Goal: Task Accomplishment & Management: Use online tool/utility

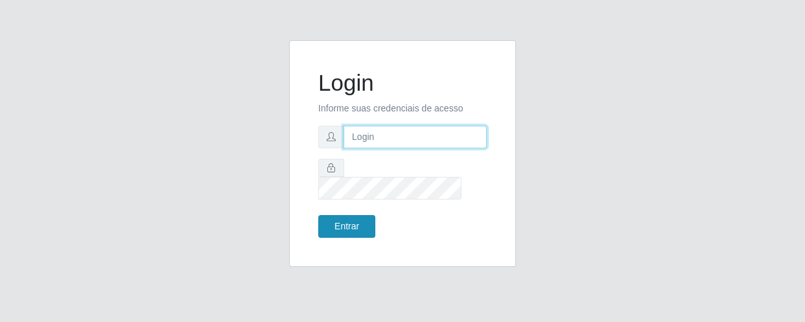
type input "[EMAIL_ADDRESS][DOMAIN_NAME]"
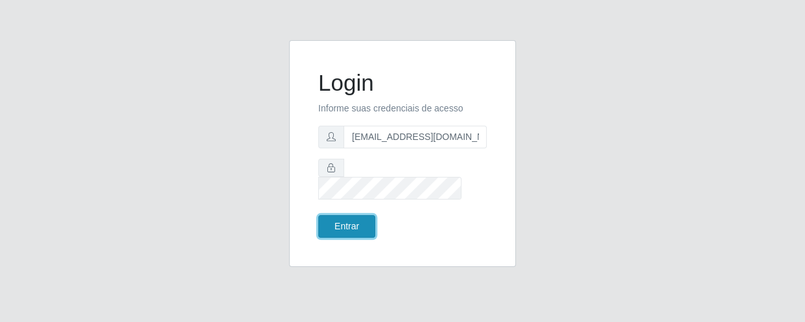
click at [337, 215] on button "Entrar" at bounding box center [346, 226] width 57 height 23
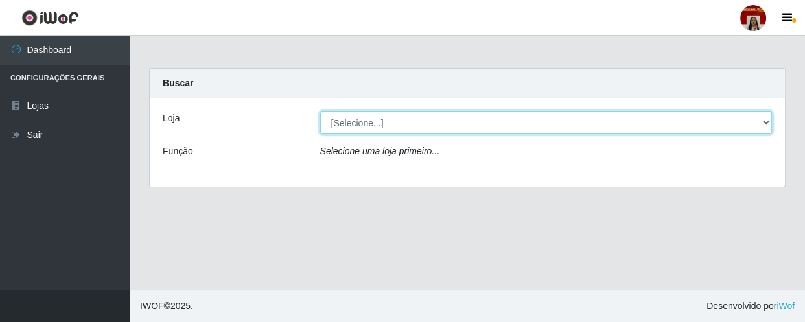
click at [396, 118] on select "[Selecione...] Mar Vermelho - Loja 04" at bounding box center [546, 122] width 452 height 23
select select "251"
click at [320, 111] on select "[Selecione...] Mar Vermelho - Loja 04" at bounding box center [546, 122] width 452 height 23
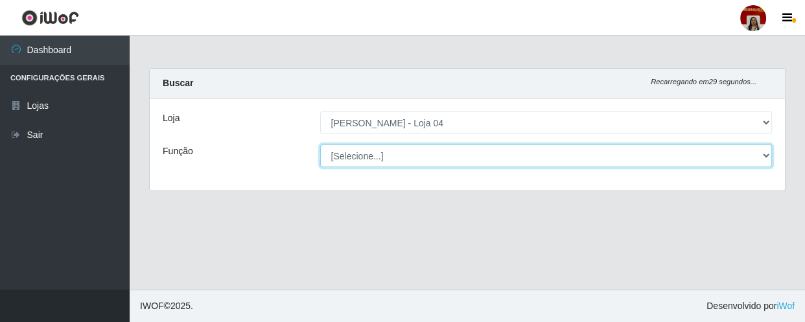
click at [415, 157] on select "[Selecione...] ASG ASG + ASG ++ Auxiliar de Depósito Auxiliar de Depósito + Aux…" at bounding box center [546, 155] width 452 height 23
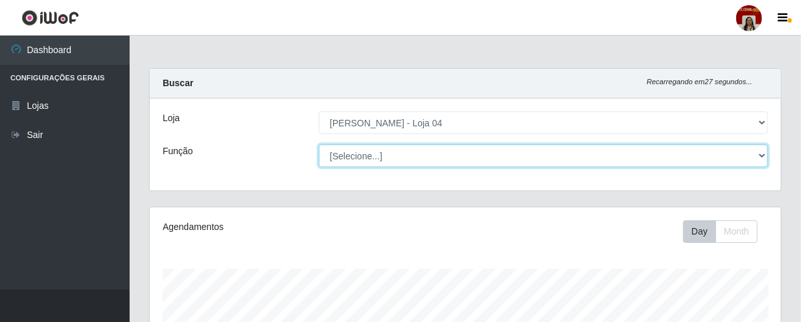
scroll to position [269, 631]
select select "22"
click at [319, 144] on select "[Selecione...] ASG ASG + ASG ++ Auxiliar de Depósito Auxiliar de Depósito + Aux…" at bounding box center [543, 155] width 449 height 23
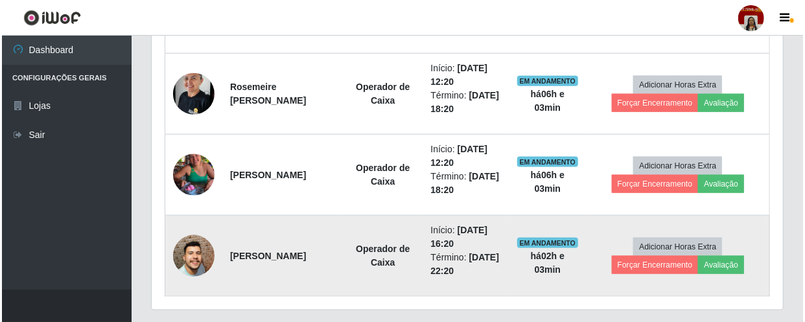
scroll to position [648, 0]
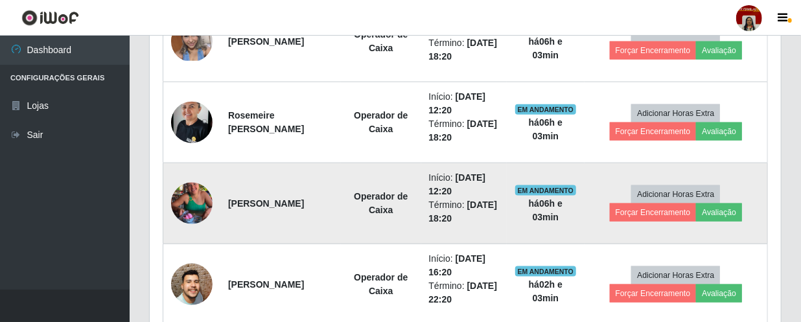
click at [178, 189] on img at bounding box center [191, 203] width 41 height 74
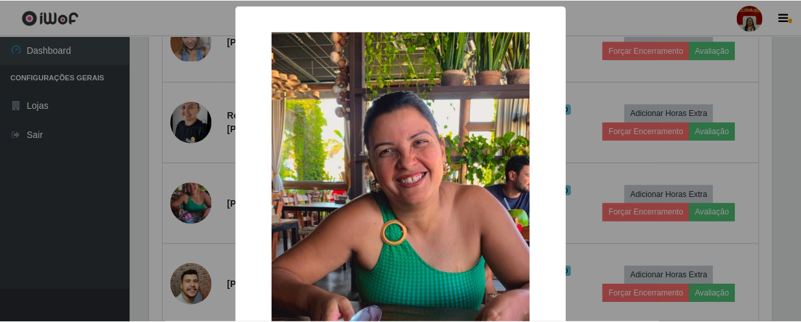
scroll to position [269, 625]
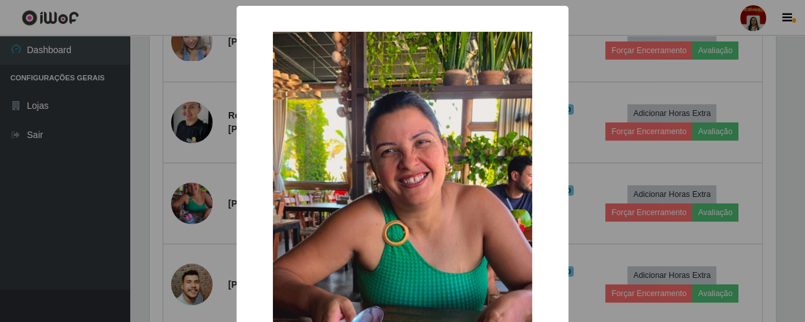
click at [106, 177] on div "× OK Cancel" at bounding box center [402, 161] width 805 height 322
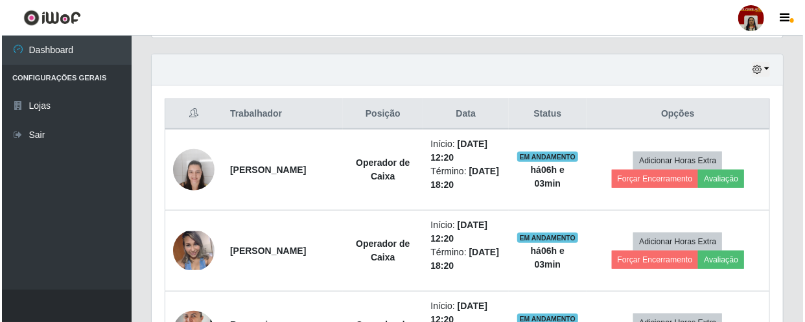
scroll to position [412, 0]
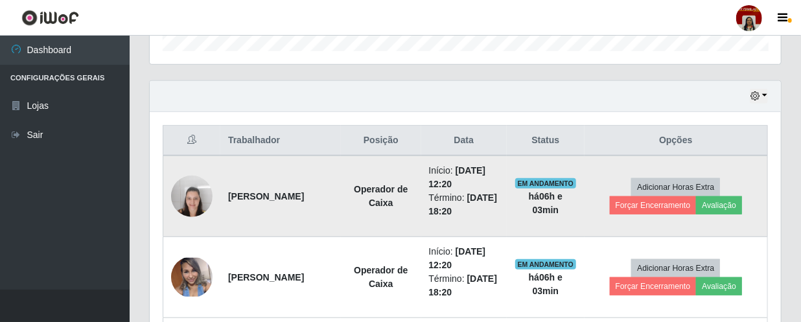
click at [185, 196] on img at bounding box center [191, 195] width 41 height 55
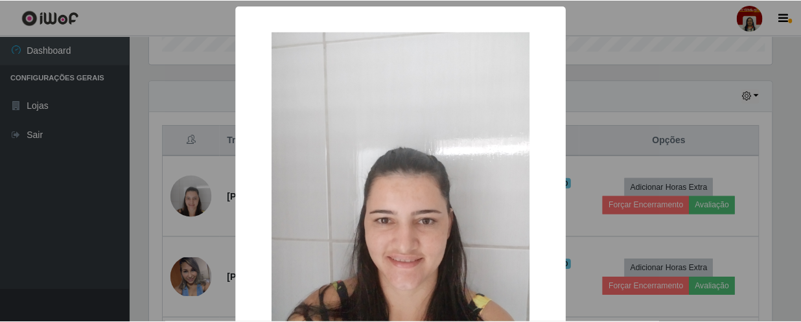
scroll to position [269, 625]
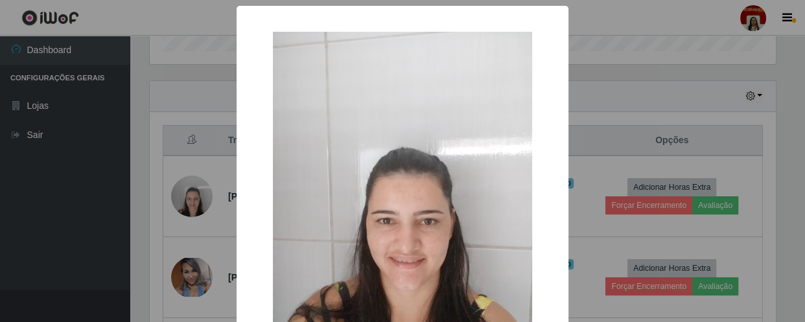
click at [89, 161] on div "× OK Cancel" at bounding box center [402, 161] width 805 height 322
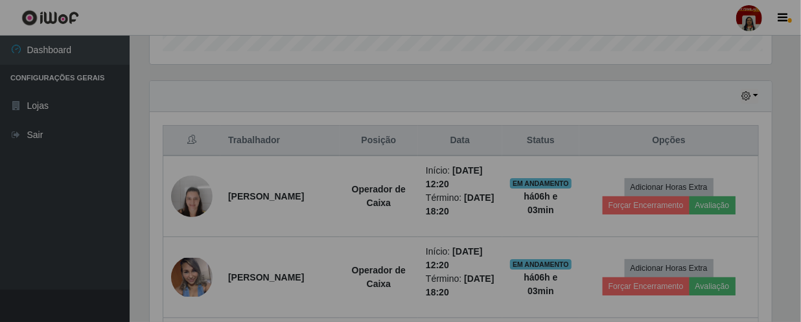
scroll to position [269, 631]
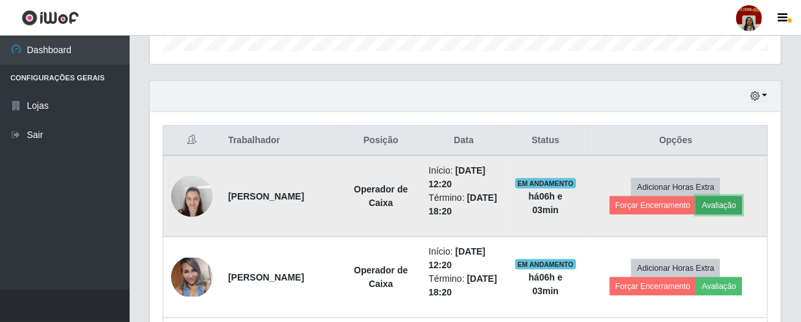
click at [710, 201] on button "Avaliação" at bounding box center [719, 205] width 46 height 18
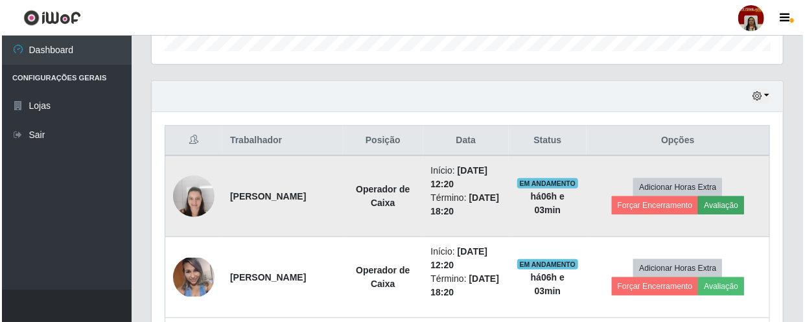
scroll to position [269, 625]
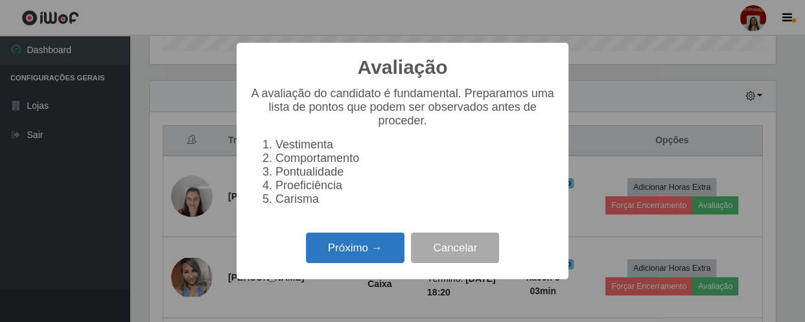
click at [352, 259] on button "Próximo →" at bounding box center [355, 248] width 98 height 30
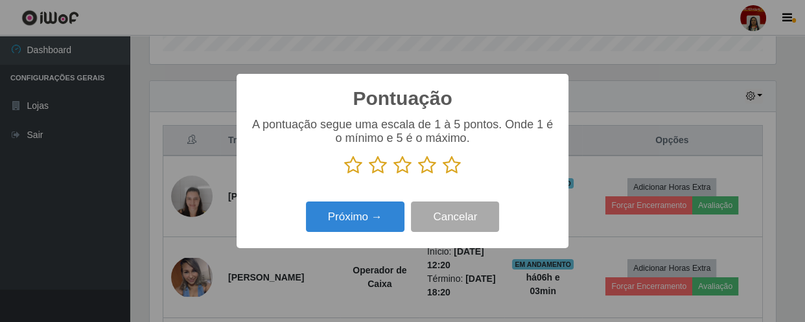
scroll to position [647482, 647124]
click at [452, 164] on icon at bounding box center [451, 164] width 18 height 19
click at [442, 175] on input "radio" at bounding box center [442, 175] width 0 height 0
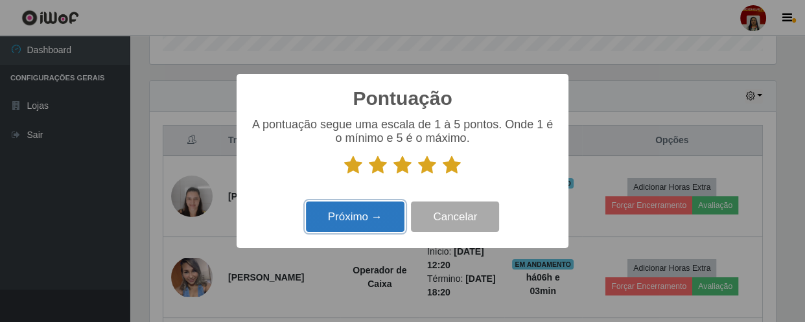
click at [334, 224] on button "Próximo →" at bounding box center [355, 216] width 98 height 30
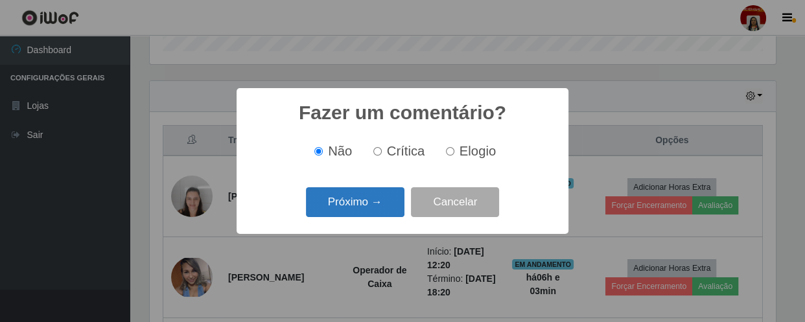
click at [356, 208] on button "Próximo →" at bounding box center [355, 202] width 98 height 30
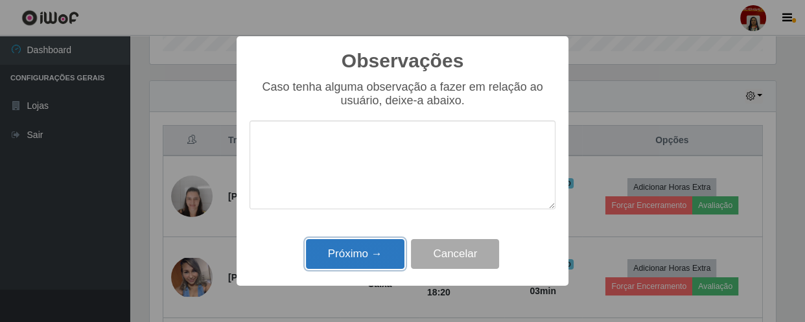
click at [369, 249] on button "Próximo →" at bounding box center [355, 254] width 98 height 30
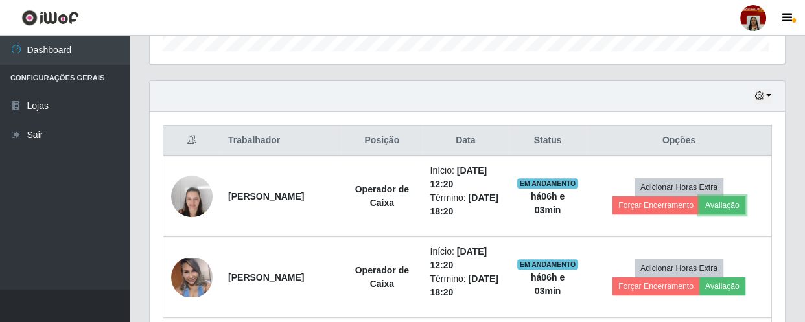
scroll to position [269, 631]
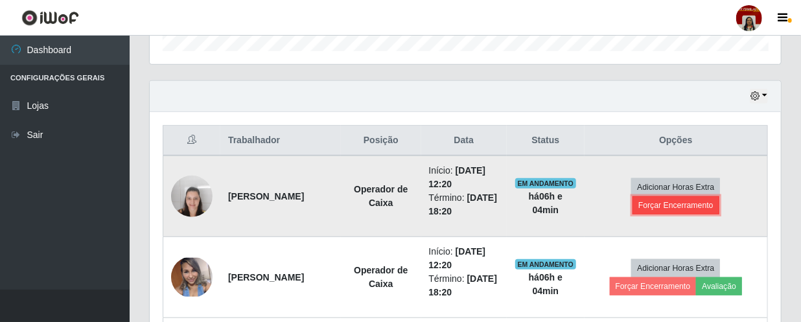
click at [673, 201] on button "Forçar Encerramento" at bounding box center [675, 205] width 87 height 18
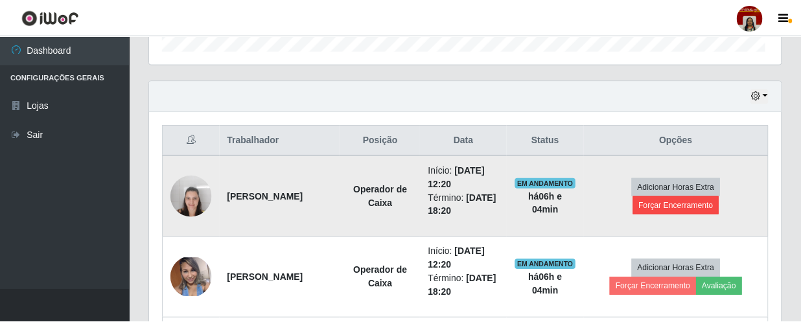
scroll to position [269, 625]
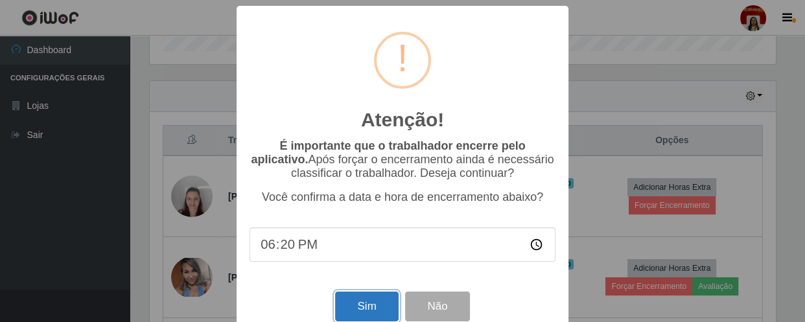
click at [367, 306] on button "Sim" at bounding box center [366, 306] width 63 height 30
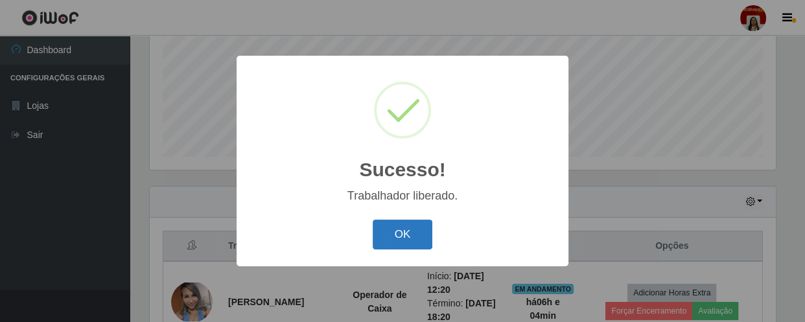
click at [408, 232] on button "OK" at bounding box center [402, 235] width 60 height 30
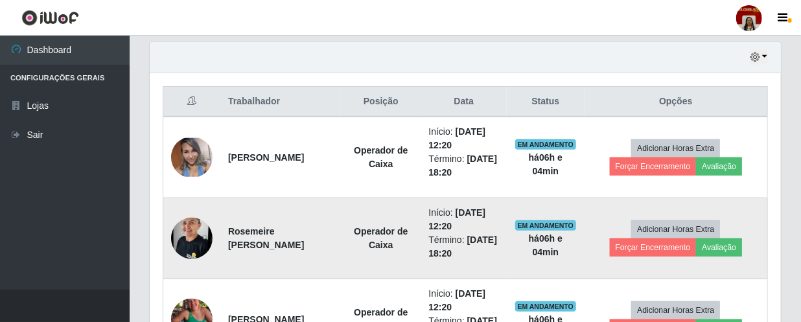
scroll to position [483, 0]
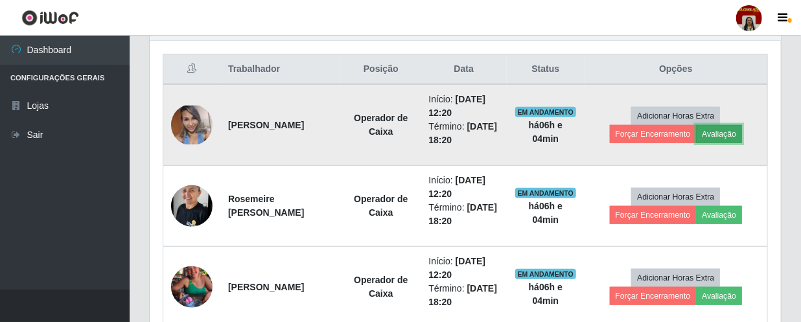
click at [728, 132] on button "Avaliação" at bounding box center [719, 134] width 46 height 18
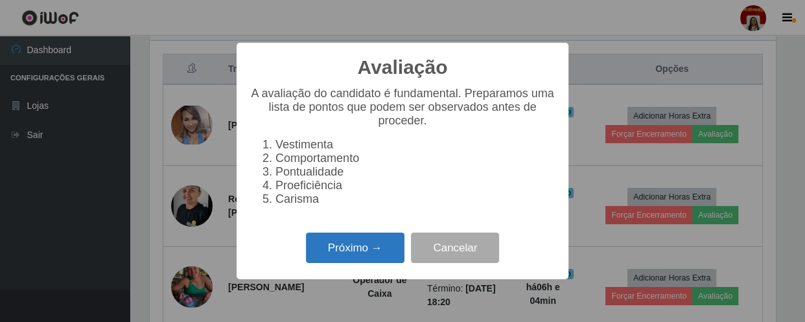
click at [350, 251] on button "Próximo →" at bounding box center [355, 248] width 98 height 30
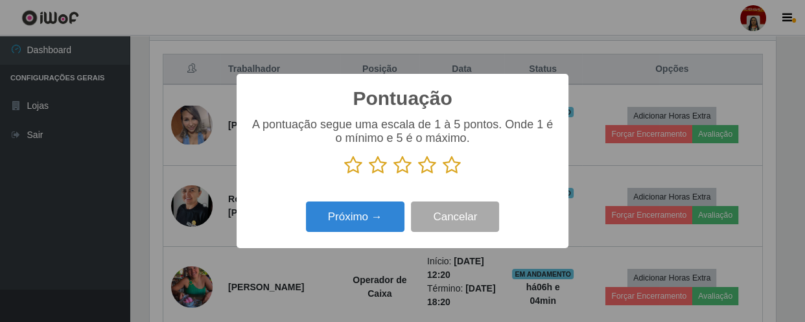
click at [451, 161] on icon at bounding box center [451, 164] width 18 height 19
click at [442, 175] on input "radio" at bounding box center [442, 175] width 0 height 0
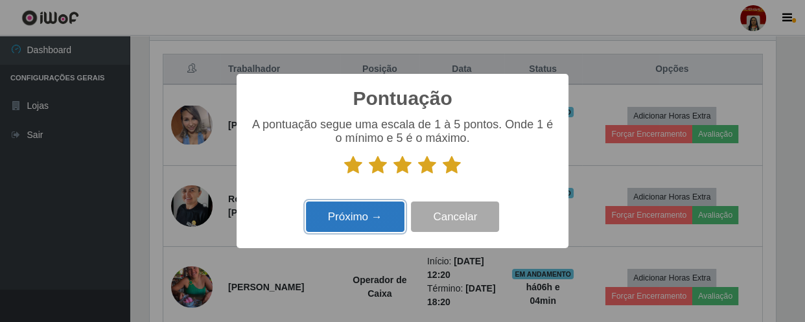
click at [372, 226] on button "Próximo →" at bounding box center [355, 216] width 98 height 30
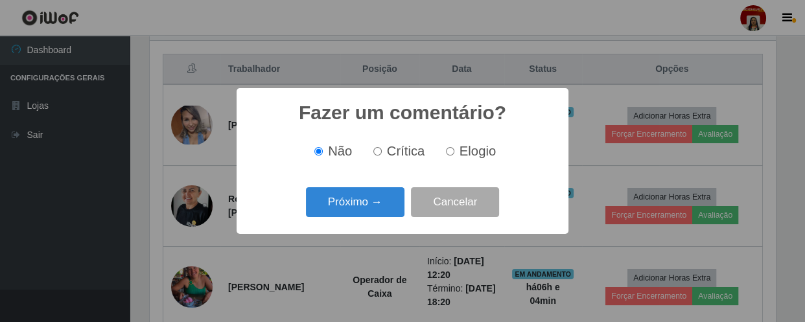
click at [405, 209] on div "Próximo → Cancelar" at bounding box center [402, 201] width 306 height 37
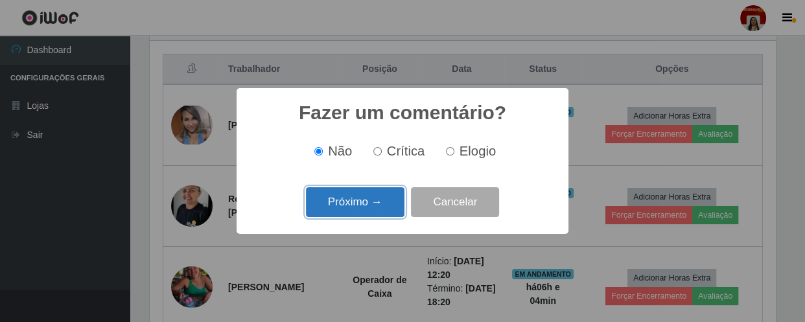
click at [397, 207] on button "Próximo →" at bounding box center [355, 202] width 98 height 30
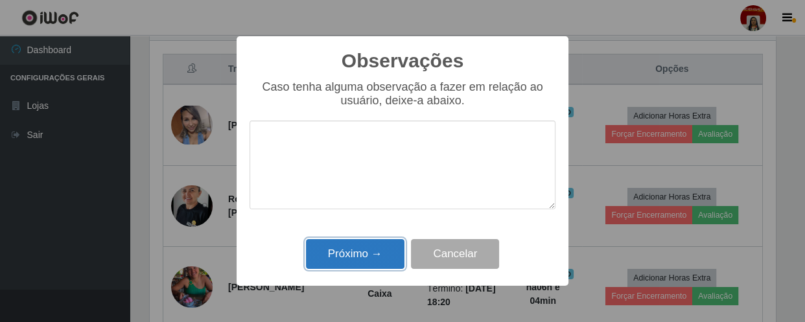
click at [371, 253] on button "Próximo →" at bounding box center [355, 254] width 98 height 30
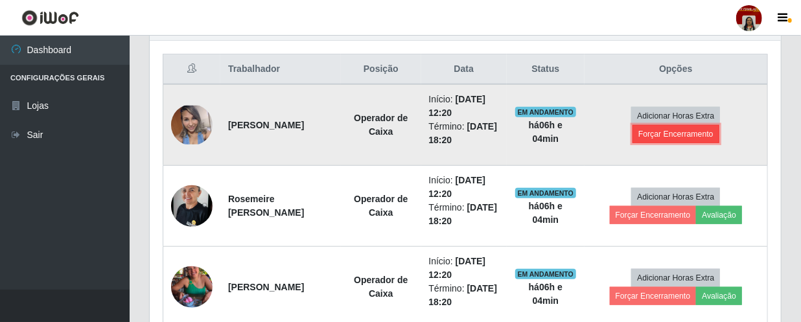
click at [641, 135] on button "Forçar Encerramento" at bounding box center [675, 134] width 87 height 18
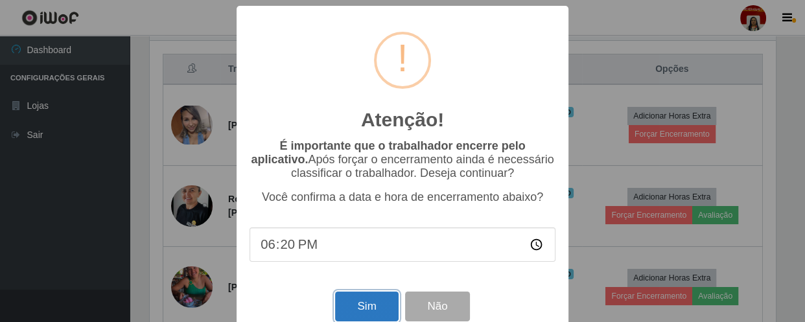
click at [356, 306] on button "Sim" at bounding box center [366, 306] width 63 height 30
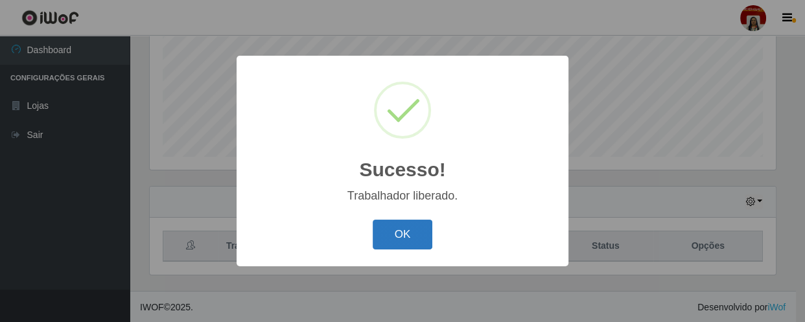
click at [403, 225] on button "OK" at bounding box center [402, 235] width 60 height 30
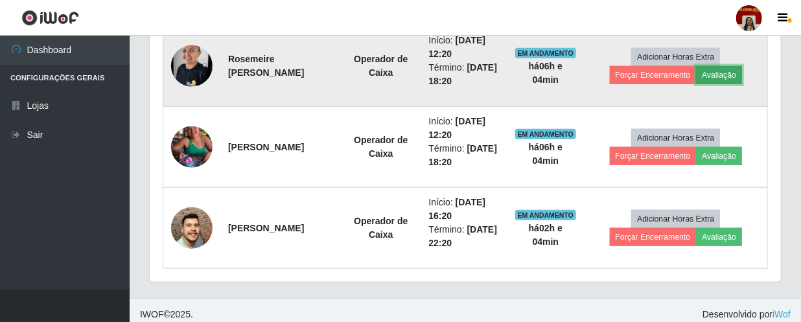
click at [725, 80] on button "Avaliação" at bounding box center [719, 75] width 46 height 18
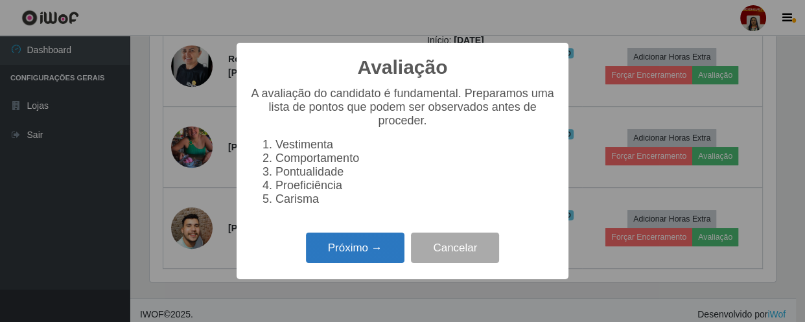
click at [350, 261] on button "Próximo →" at bounding box center [355, 248] width 98 height 30
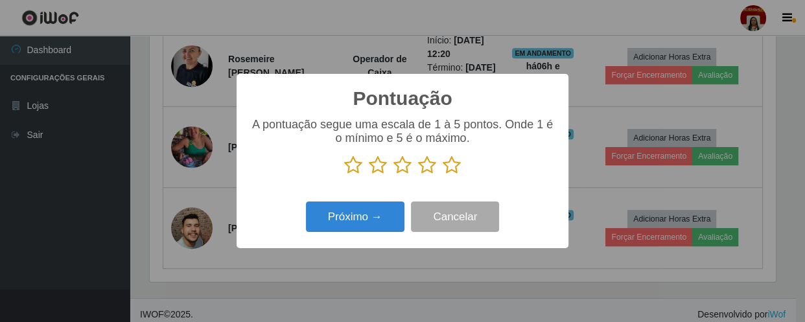
click at [453, 165] on icon at bounding box center [451, 164] width 18 height 19
click at [442, 175] on input "radio" at bounding box center [442, 175] width 0 height 0
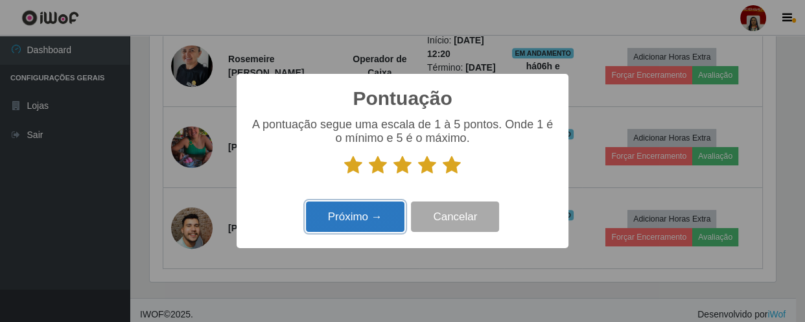
click at [361, 214] on button "Próximo →" at bounding box center [355, 216] width 98 height 30
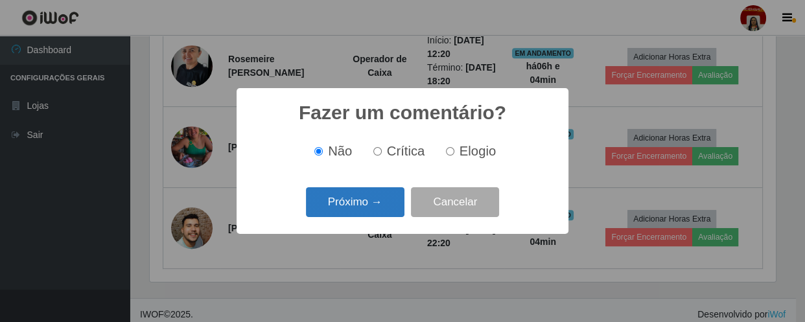
click at [345, 211] on button "Próximo →" at bounding box center [355, 202] width 98 height 30
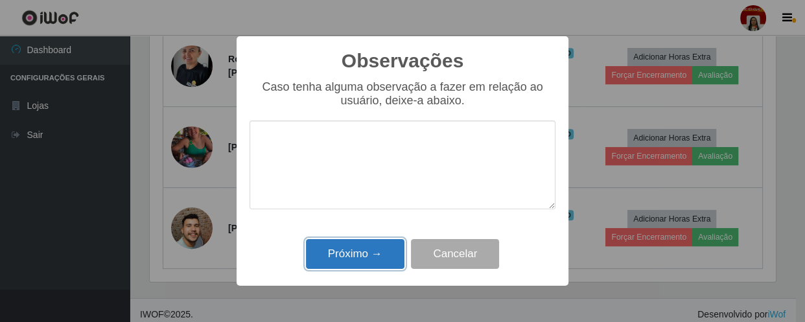
click at [355, 253] on button "Próximo →" at bounding box center [355, 254] width 98 height 30
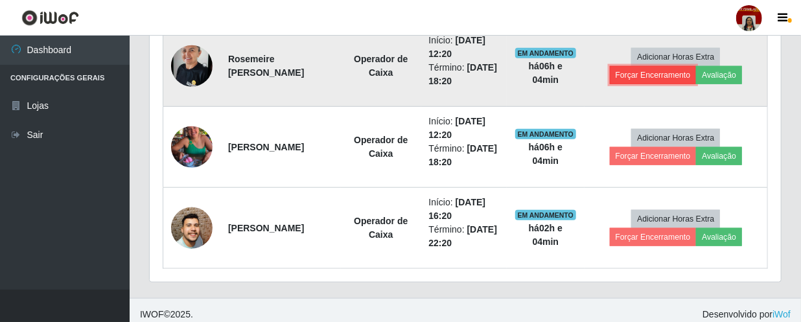
click at [660, 72] on button "Forçar Encerramento" at bounding box center [653, 75] width 87 height 18
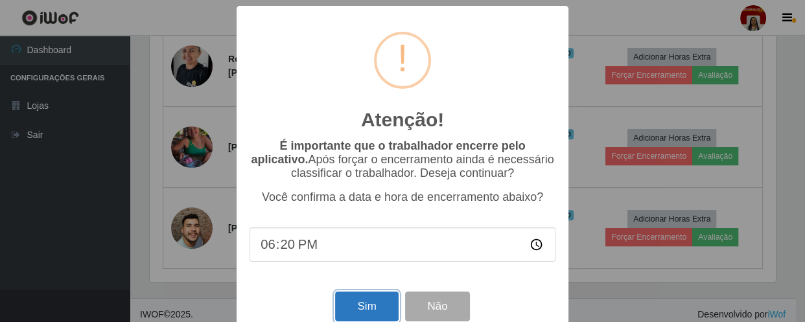
click at [371, 310] on button "Sim" at bounding box center [366, 306] width 63 height 30
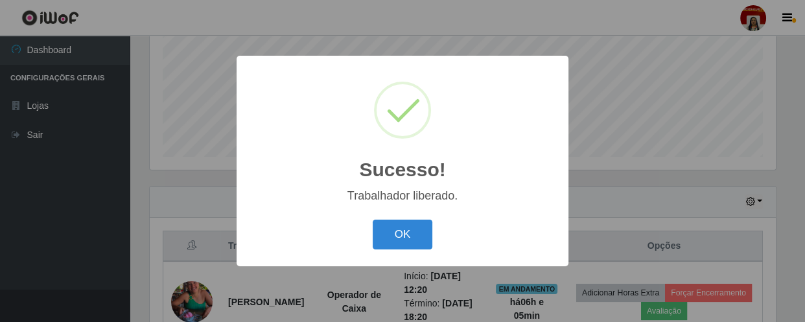
click at [306, 227] on div "OK Cancel" at bounding box center [402, 234] width 306 height 37
click at [422, 238] on button "OK" at bounding box center [402, 235] width 60 height 30
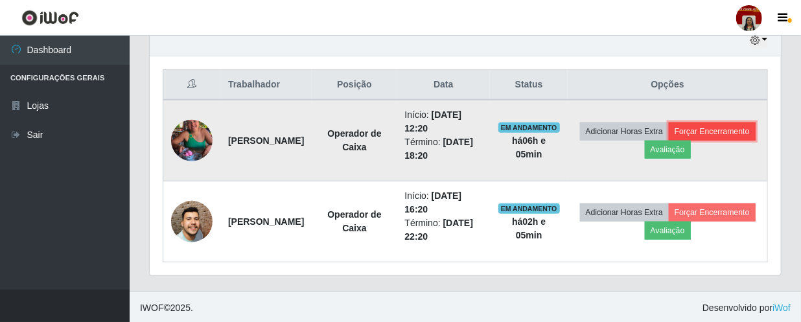
click at [668, 139] on button "Forçar Encerramento" at bounding box center [711, 131] width 87 height 18
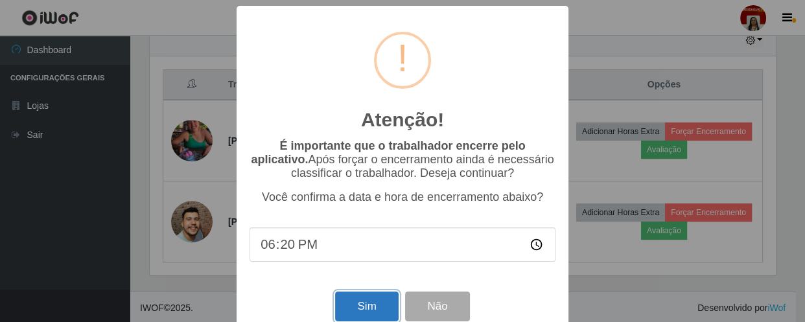
click at [371, 304] on button "Sim" at bounding box center [366, 306] width 63 height 30
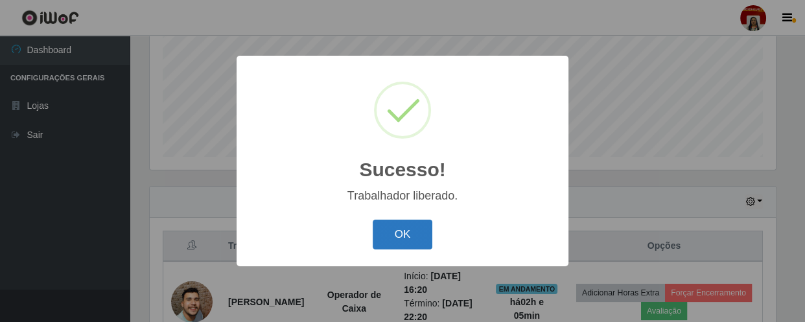
click at [388, 236] on button "OK" at bounding box center [402, 235] width 60 height 30
